Goal: Information Seeking & Learning: Learn about a topic

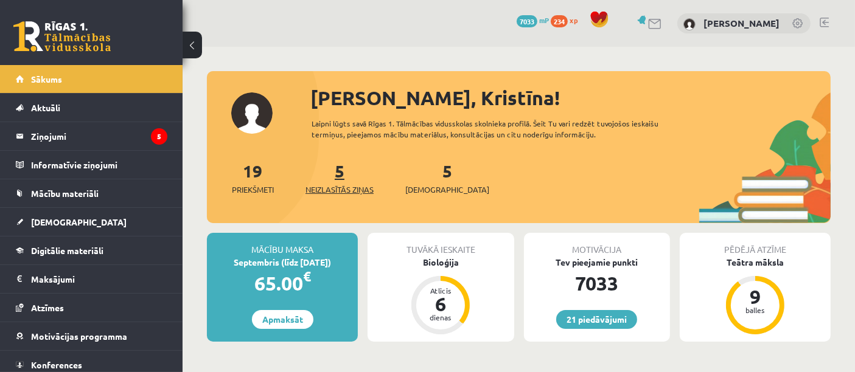
click at [333, 192] on span "Neizlasītās ziņas" at bounding box center [339, 190] width 68 height 12
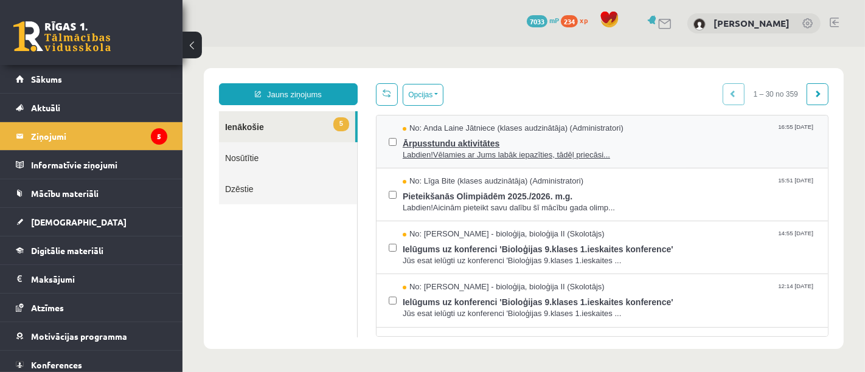
click at [440, 141] on span "Ārpusstundu aktivitātes" at bounding box center [608, 141] width 413 height 15
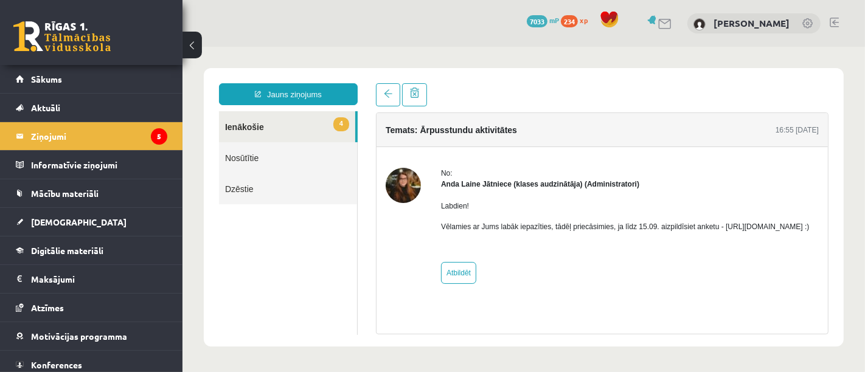
click at [464, 80] on div "Jauns ziņojums 4 Ienākošie Nosūtītie Dzēstie * ********* ********* ******* Tema…" at bounding box center [523, 207] width 640 height 279
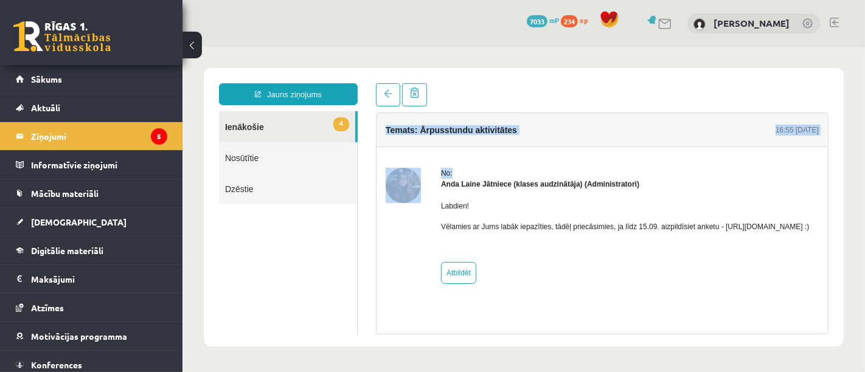
drag, startPoint x: 464, startPoint y: 80, endPoint x: 459, endPoint y: 156, distance: 76.8
click at [459, 156] on div "Jauns ziņojums 4 Ienākošie Nosūtītie Dzēstie * ********* ********* ******* Tema…" at bounding box center [523, 207] width 640 height 279
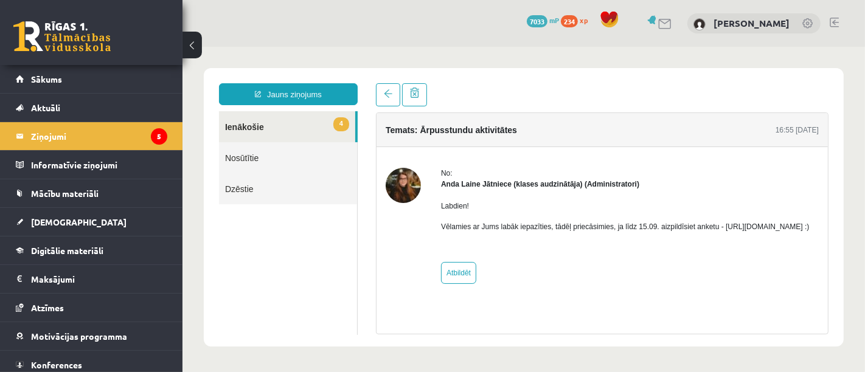
click at [540, 253] on div "Labdien! Vēlamies ar Jums labāk iepazīties, tādēļ priecāsimies, ja līdz 15.09. …" at bounding box center [625, 220] width 369 height 63
click at [297, 119] on link "4 Ienākošie" at bounding box center [286, 126] width 136 height 31
click at [96, 69] on link "Sākums" at bounding box center [92, 79] width 152 height 28
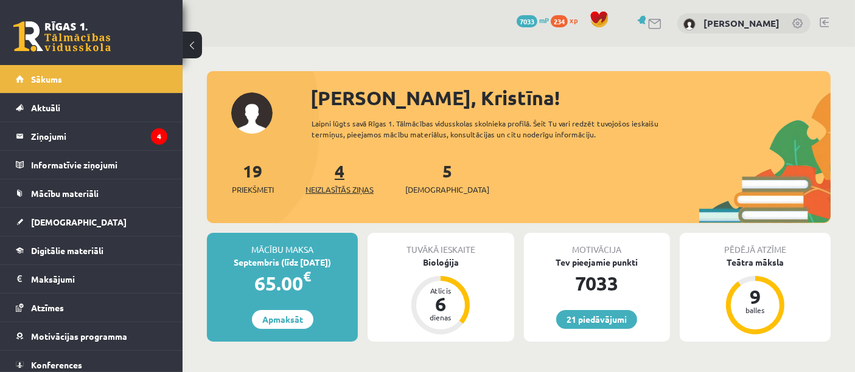
click at [333, 188] on span "Neizlasītās ziņas" at bounding box center [339, 190] width 68 height 12
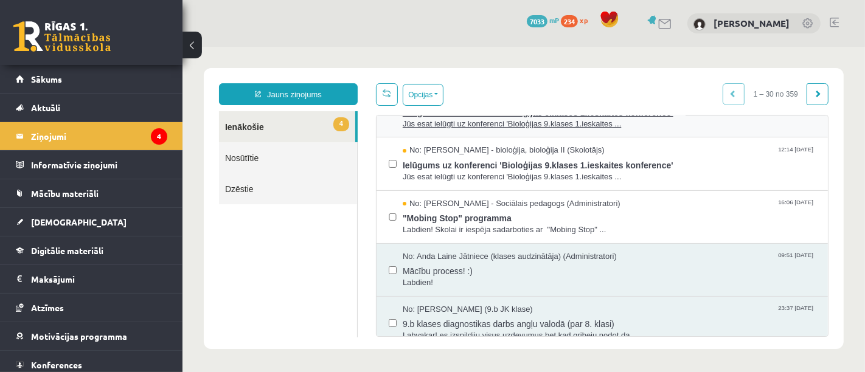
scroll to position [139, 0]
click at [610, 201] on span "No: Dagnija Gaubšteina - Sociālais pedagogs (Administratori)" at bounding box center [511, 202] width 218 height 12
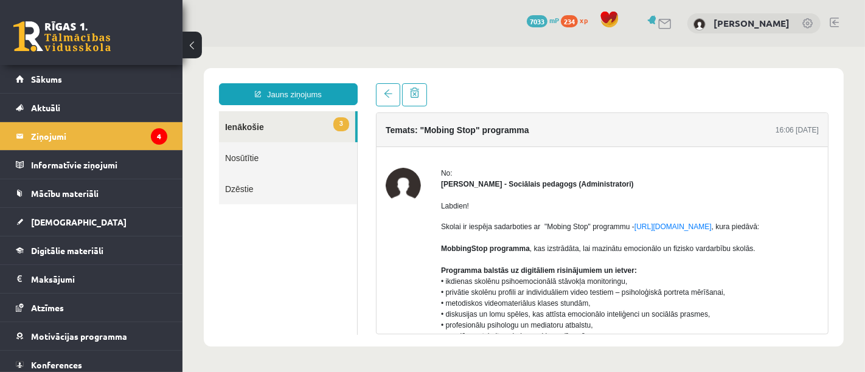
scroll to position [0, 0]
click at [281, 156] on link "Nosūtītie" at bounding box center [287, 157] width 138 height 31
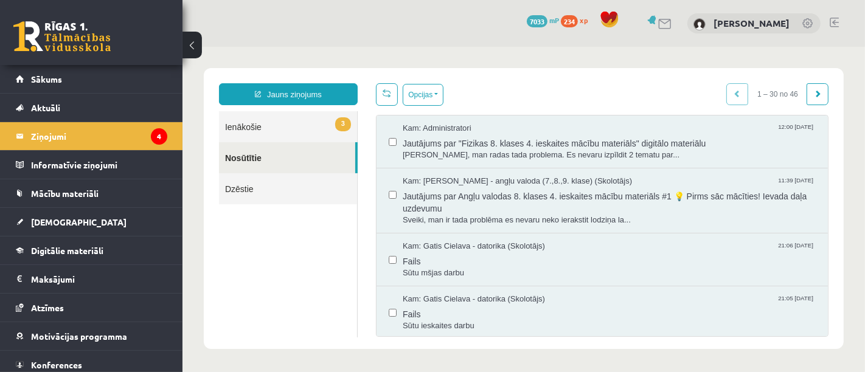
click at [297, 127] on link "3 Ienākošie" at bounding box center [287, 126] width 138 height 31
click at [337, 123] on span "3" at bounding box center [343, 124] width 16 height 14
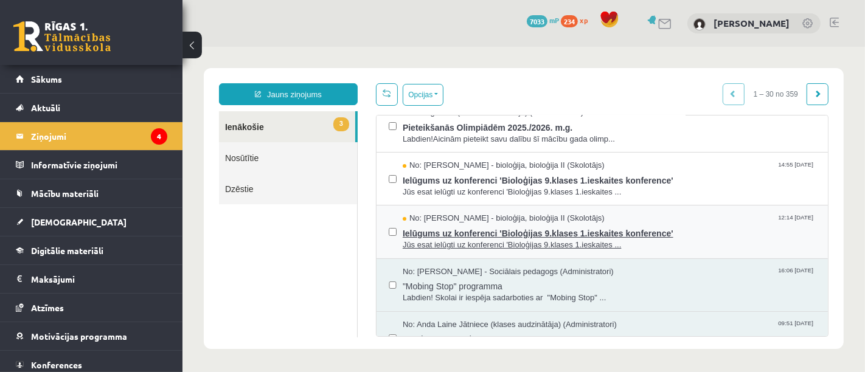
scroll to position [47, 0]
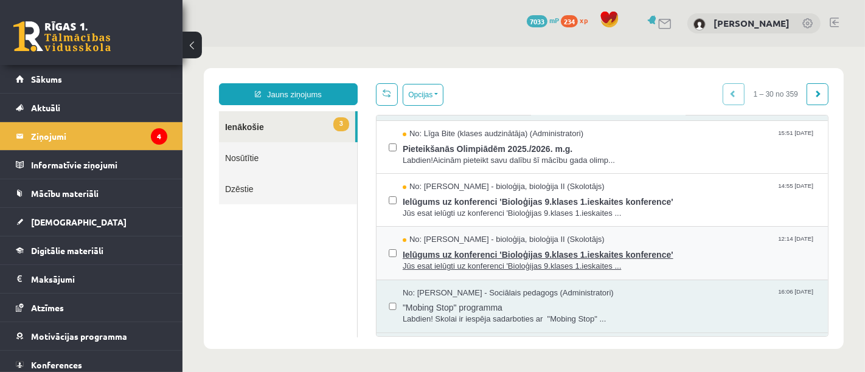
click at [618, 246] on span "Ielūgums uz konferenci 'Bioloģijas 9.klases 1.ieskaites konference'" at bounding box center [608, 252] width 413 height 15
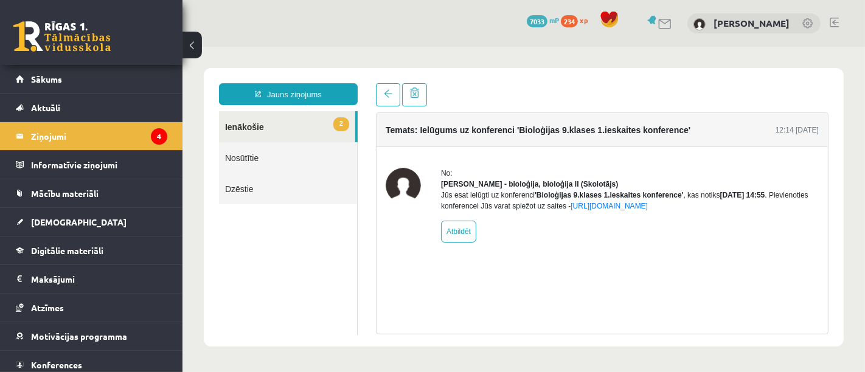
scroll to position [0, 0]
click at [296, 127] on link "2 Ienākošie" at bounding box center [286, 126] width 136 height 31
click at [295, 156] on link "Nosūtītie" at bounding box center [287, 157] width 138 height 31
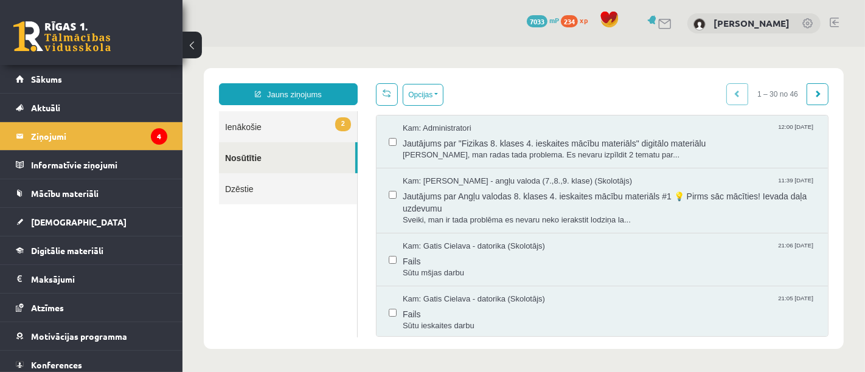
click at [295, 134] on link "2 Ienākošie" at bounding box center [287, 126] width 138 height 31
click at [294, 122] on link "2 Ienākošie" at bounding box center [287, 126] width 138 height 31
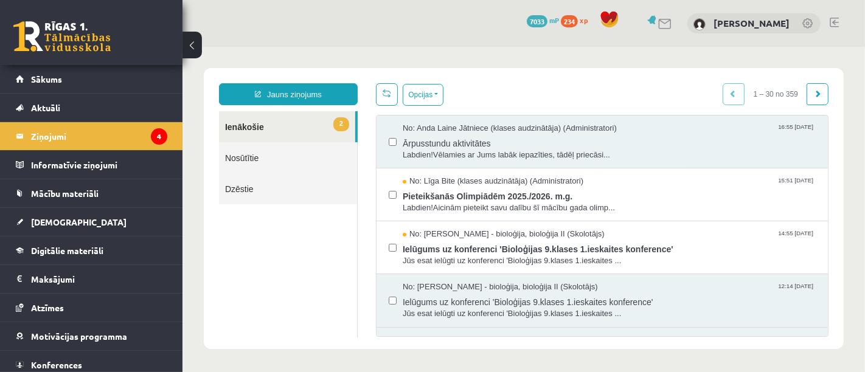
click at [305, 123] on link "2 Ienākošie" at bounding box center [286, 126] width 136 height 31
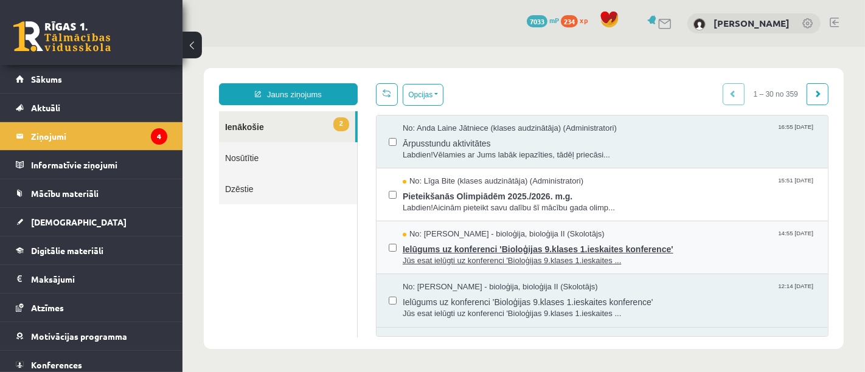
click at [439, 261] on span "Jūs esat ielūgti uz konferenci 'Bioloģijas 9.klases 1.ieskaites ..." at bounding box center [608, 261] width 413 height 12
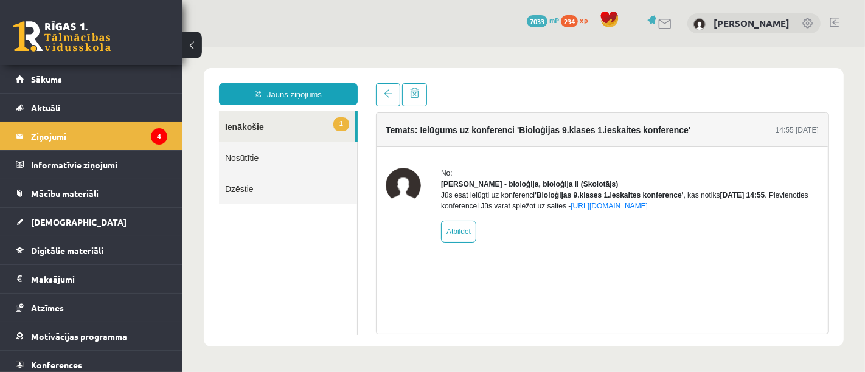
click at [256, 127] on link "1 Ienākošie" at bounding box center [286, 126] width 136 height 31
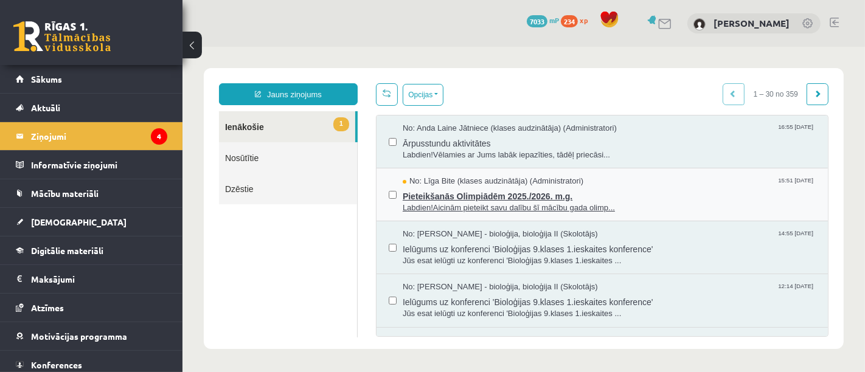
click at [453, 204] on span "Labdien!Aicinām pieteikt savu dalību šī mācību gada olimp..." at bounding box center [608, 208] width 413 height 12
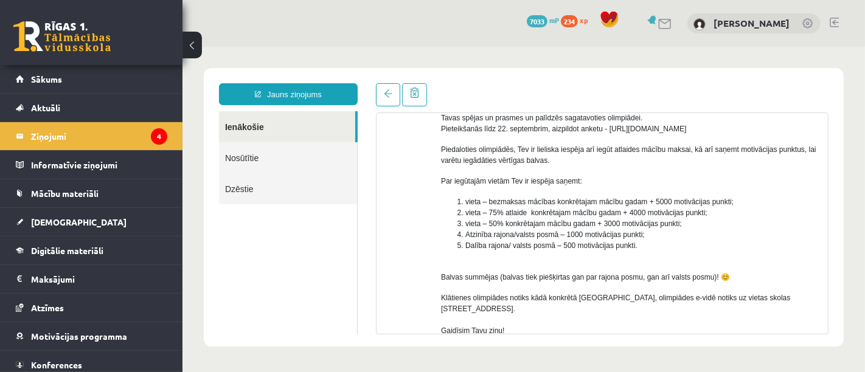
scroll to position [77, 0]
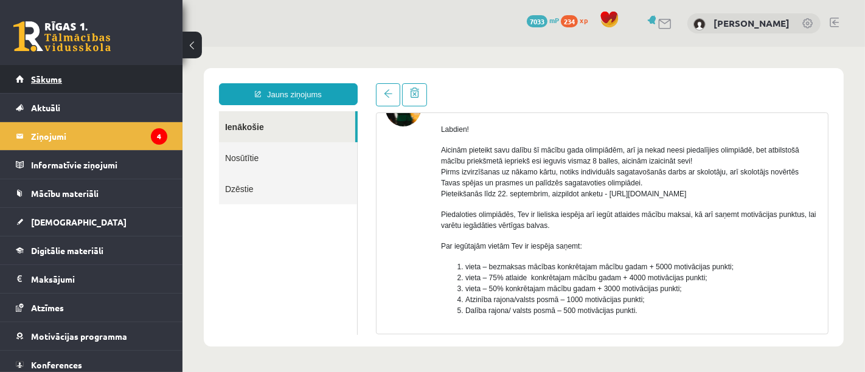
click at [41, 74] on span "Sākums" at bounding box center [46, 79] width 31 height 11
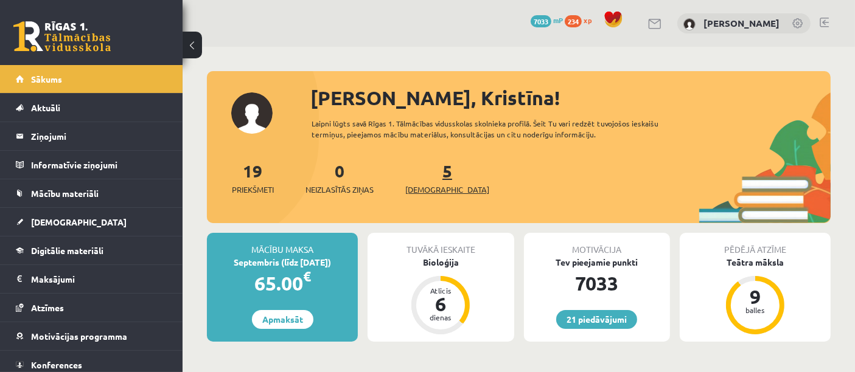
click at [426, 187] on span "[DEMOGRAPHIC_DATA]" at bounding box center [447, 190] width 84 height 12
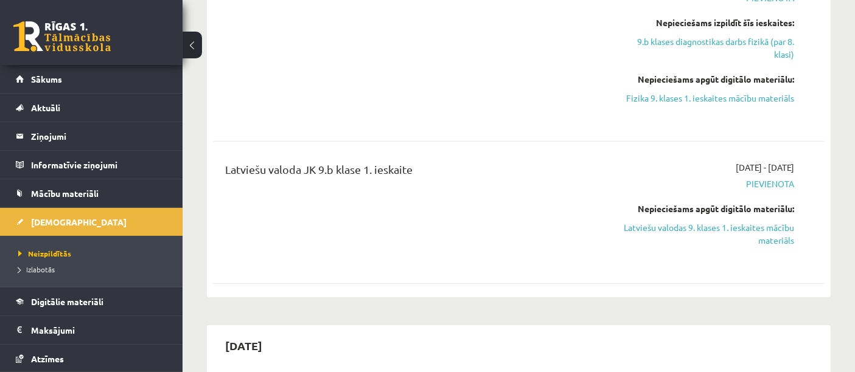
scroll to position [576, 0]
click at [781, 239] on link "Latviešu valodas 9. klases 1. ieskaites mācību materiāls" at bounding box center [705, 234] width 178 height 26
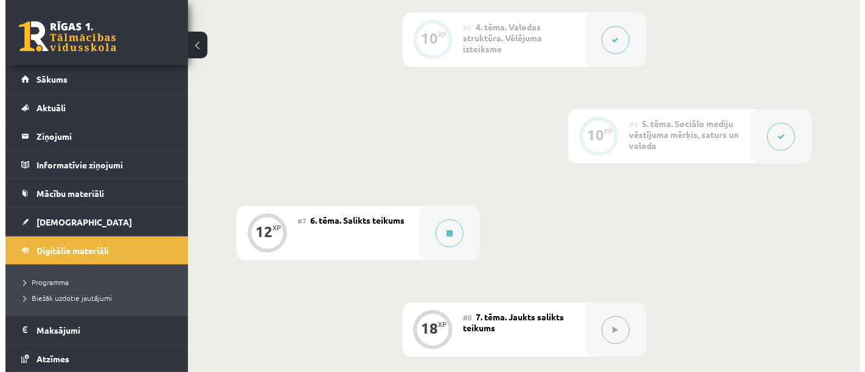
scroll to position [689, 0]
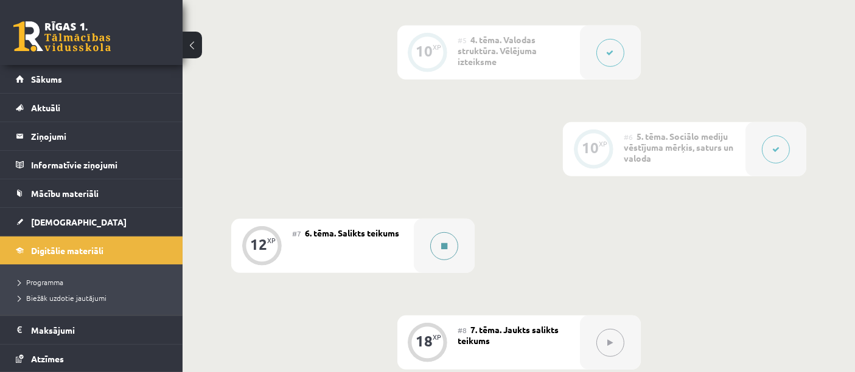
click at [470, 249] on div at bounding box center [444, 246] width 61 height 54
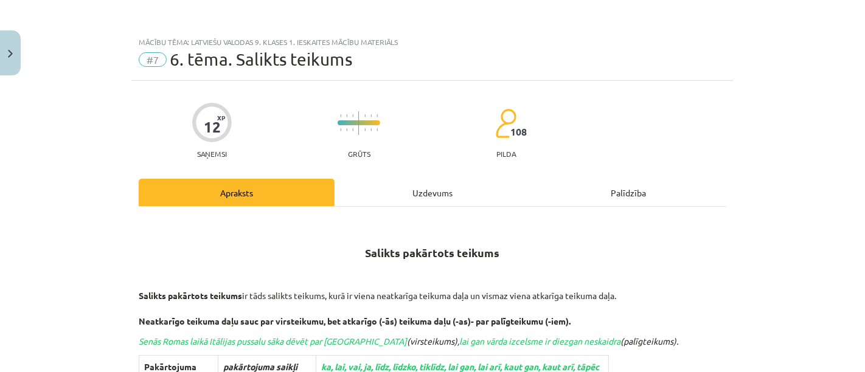
click at [449, 262] on div "Mācību tēma: Latviešu valodas 9. klases 1. ieskaites mācību materiāls #7 6. tēm…" at bounding box center [432, 186] width 865 height 372
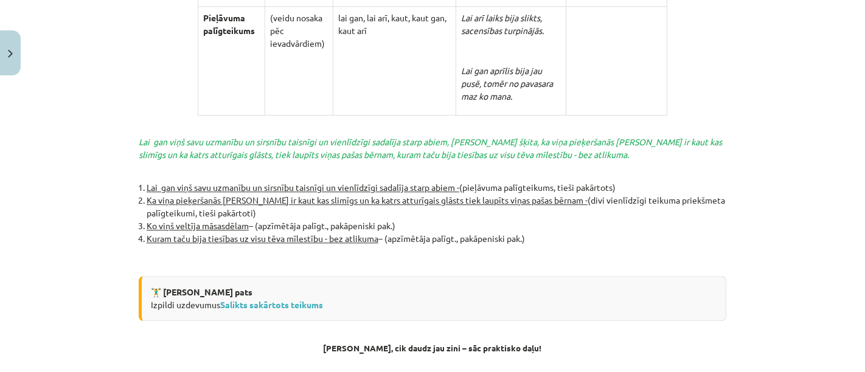
scroll to position [2628, 0]
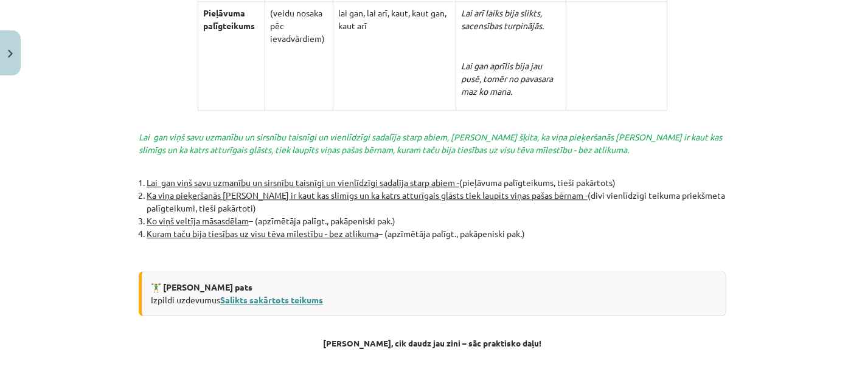
click at [243, 295] on link "Salikts sakārtots teikums" at bounding box center [271, 300] width 103 height 11
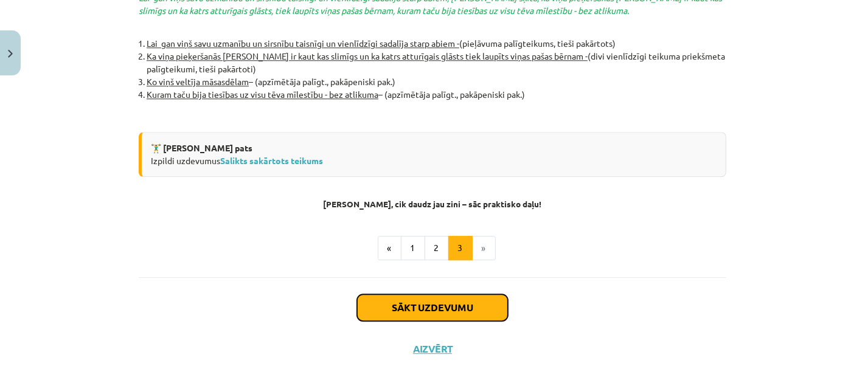
click at [398, 295] on button "Sākt uzdevumu" at bounding box center [432, 308] width 151 height 27
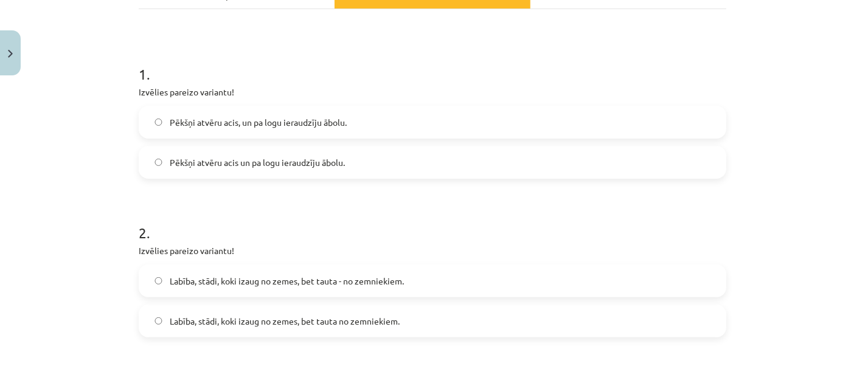
scroll to position [198, 0]
click at [208, 134] on label "Pēkšņi atvēru acis, un pa logu ieraudzīju ābolu." at bounding box center [432, 121] width 585 height 30
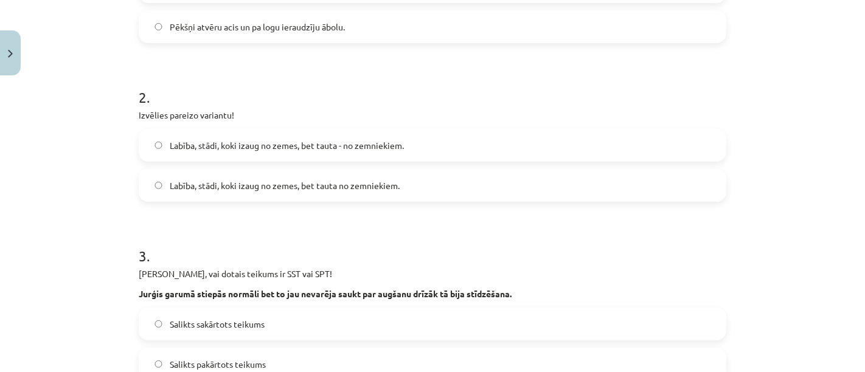
scroll to position [335, 0]
click at [170, 141] on span "Labība, stādi, koki izaug no zemes, bet tauta - no zemniekiem." at bounding box center [287, 144] width 234 height 13
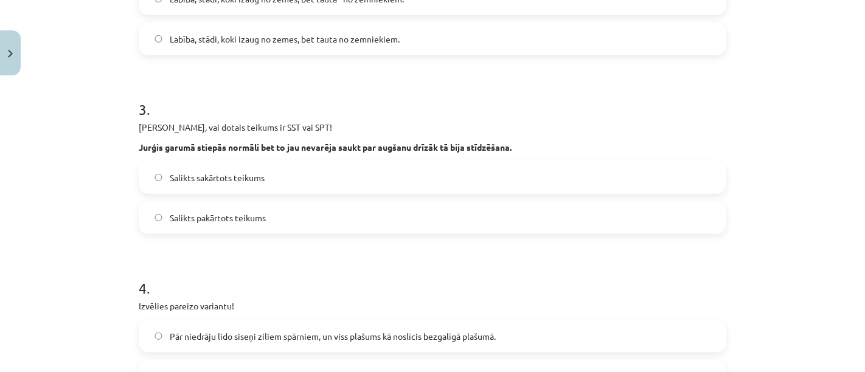
scroll to position [488, 0]
